Goal: Transaction & Acquisition: Purchase product/service

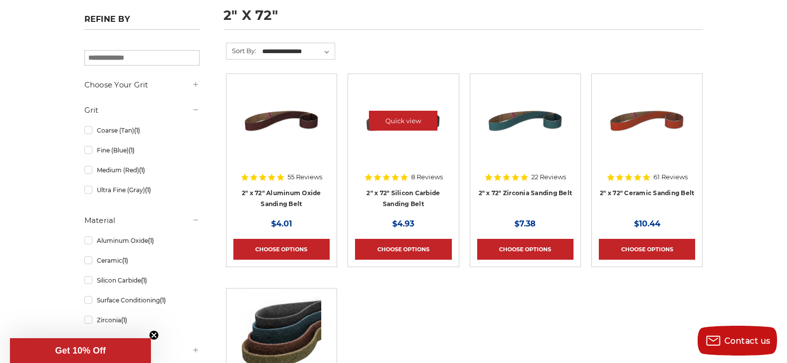
scroll to position [149, 0]
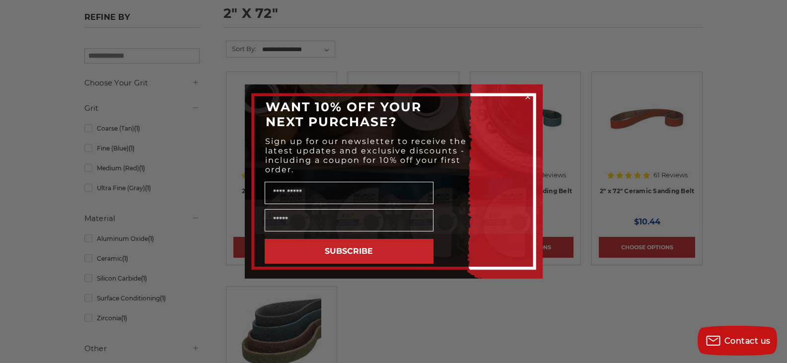
click at [529, 96] on circle "Close dialog" at bounding box center [527, 96] width 9 height 9
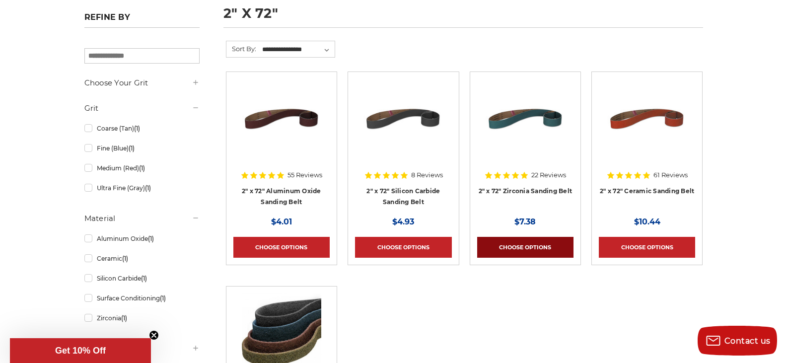
click at [536, 249] on link "Choose Options" at bounding box center [525, 247] width 96 height 21
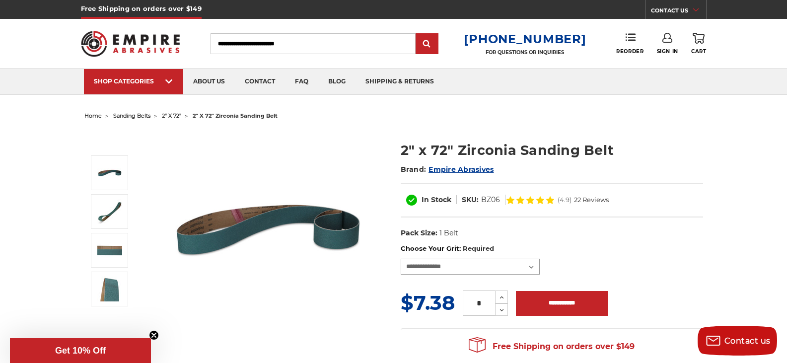
click at [533, 266] on select "**********" at bounding box center [469, 267] width 139 height 16
click at [329, 277] on img at bounding box center [268, 229] width 199 height 199
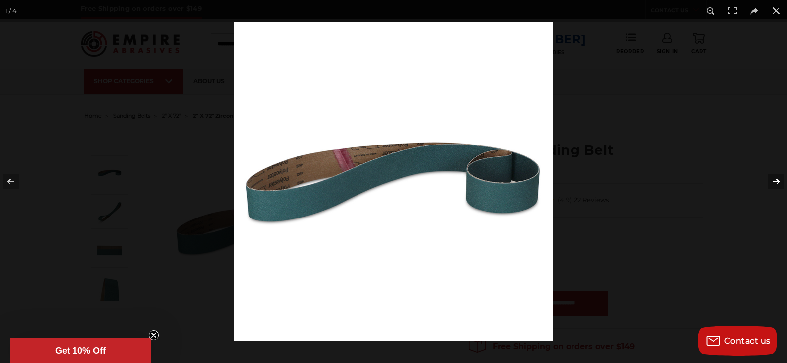
click at [773, 181] on button at bounding box center [769, 182] width 35 height 50
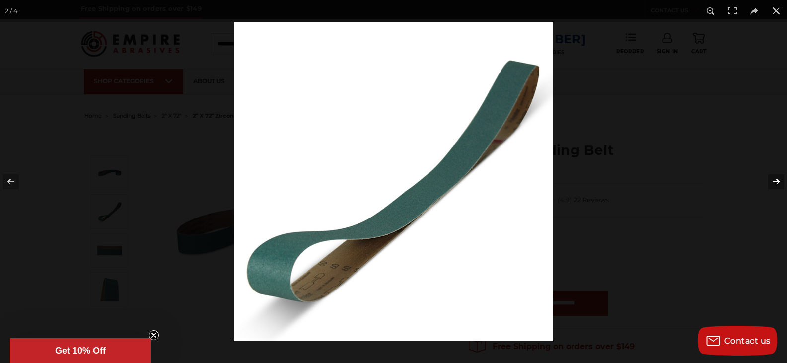
click at [773, 181] on button at bounding box center [769, 182] width 35 height 50
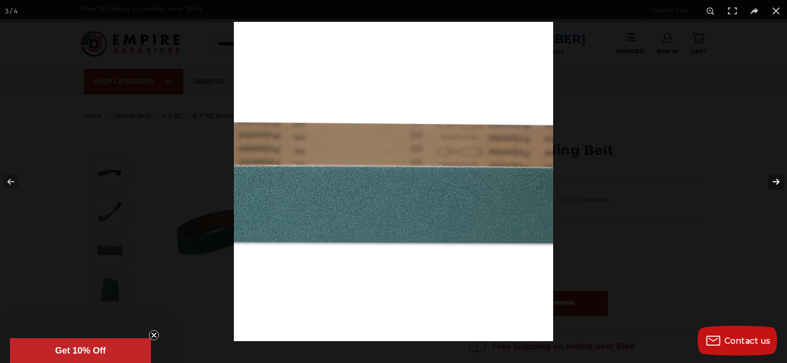
click at [773, 181] on button at bounding box center [769, 182] width 35 height 50
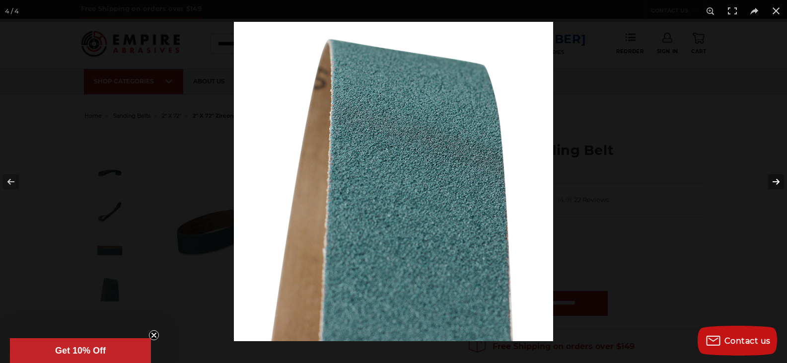
click at [773, 181] on button at bounding box center [769, 182] width 35 height 50
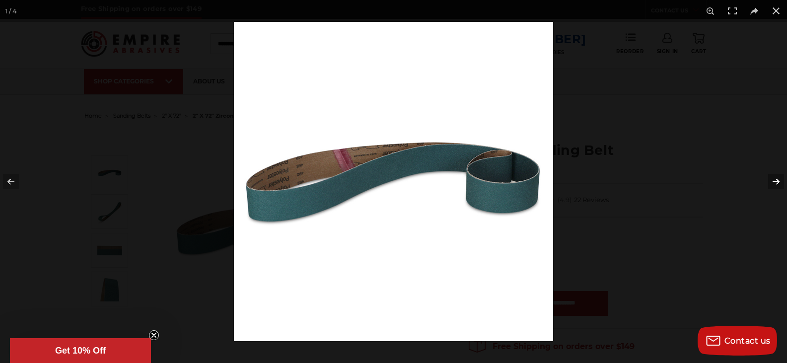
click at [773, 181] on button at bounding box center [769, 182] width 35 height 50
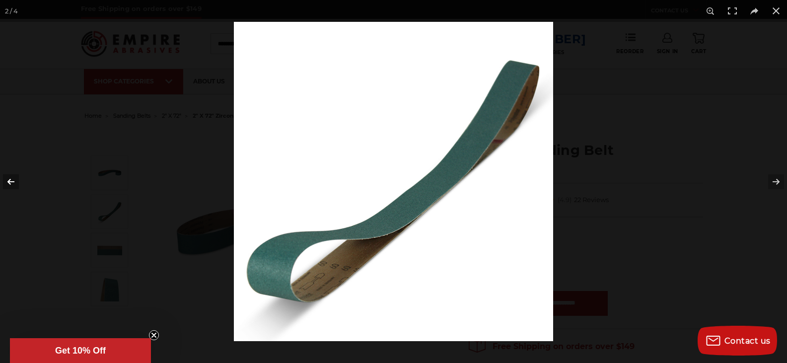
click at [12, 179] on button at bounding box center [17, 182] width 35 height 50
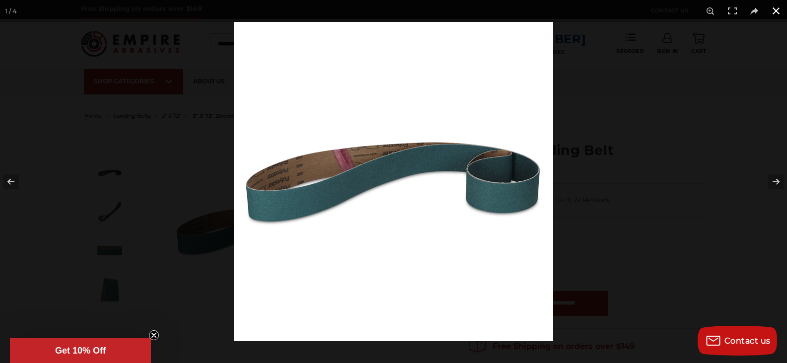
click at [774, 9] on button at bounding box center [776, 11] width 22 height 22
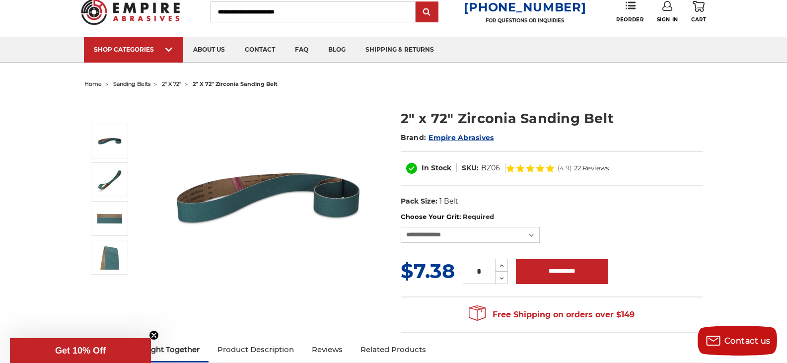
scroll to position [50, 0]
